Goal: Task Accomplishment & Management: Manage account settings

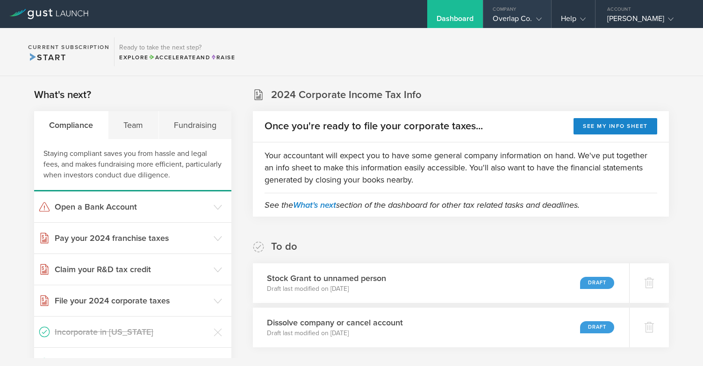
click at [532, 20] on gust-icon at bounding box center [536, 18] width 9 height 9
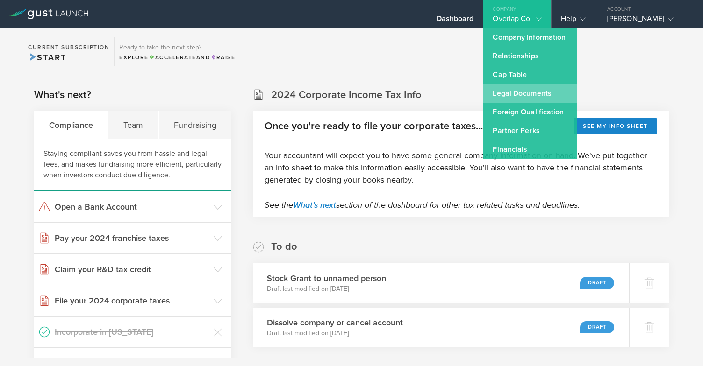
click at [510, 91] on link "Legal Documents" at bounding box center [529, 93] width 93 height 19
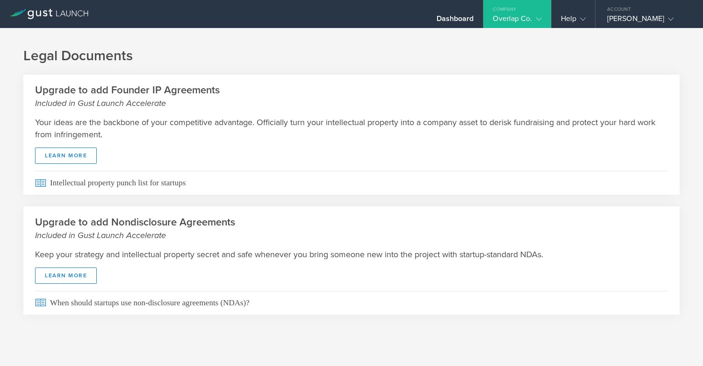
click at [357, 57] on h1 "Legal Documents" at bounding box center [351, 56] width 656 height 19
drag, startPoint x: 218, startPoint y: 89, endPoint x: 200, endPoint y: 89, distance: 18.2
click at [200, 89] on h2 "Upgrade to add Founder IP Agreements Included in Gust Launch Accelerate" at bounding box center [351, 97] width 633 height 26
click at [203, 91] on h2 "Upgrade to add Founder IP Agreements Included in Gust Launch Accelerate" at bounding box center [351, 97] width 633 height 26
drag, startPoint x: 214, startPoint y: 92, endPoint x: 111, endPoint y: 90, distance: 103.3
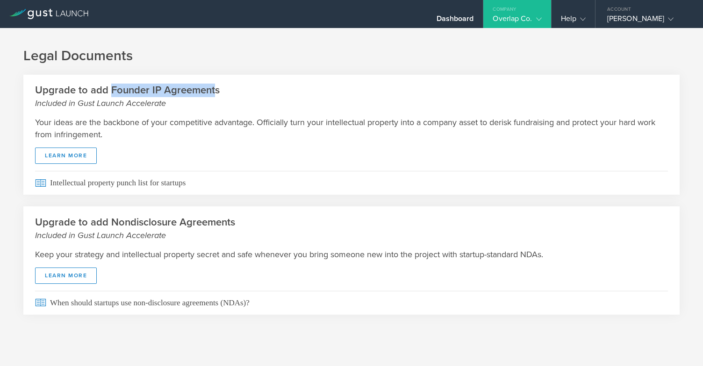
click at [111, 90] on h2 "Upgrade to add Founder IP Agreements Included in Gust Launch Accelerate" at bounding box center [351, 97] width 633 height 26
copy h2 "Founder IP Agreement"
click at [355, 67] on div "Legal Documents Upgrade to add Founder IP Agreements Included in Gust Launch Ac…" at bounding box center [351, 189] width 703 height 322
